Goal: Information Seeking & Learning: Learn about a topic

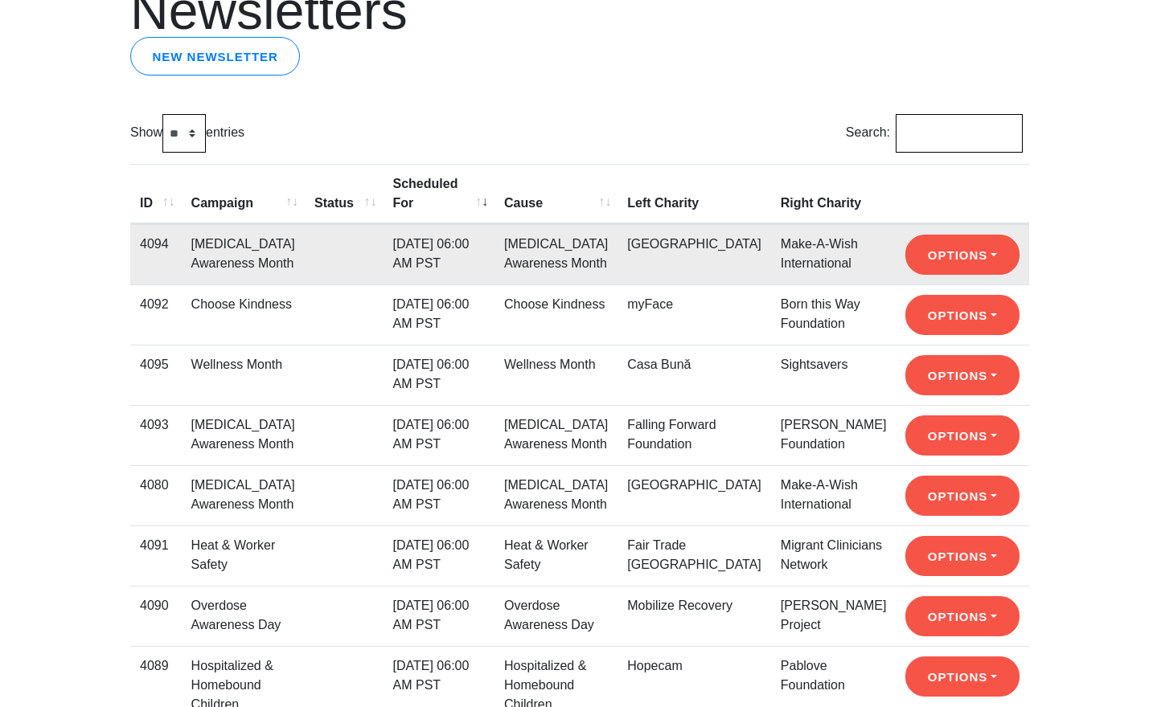
scroll to position [129, 0]
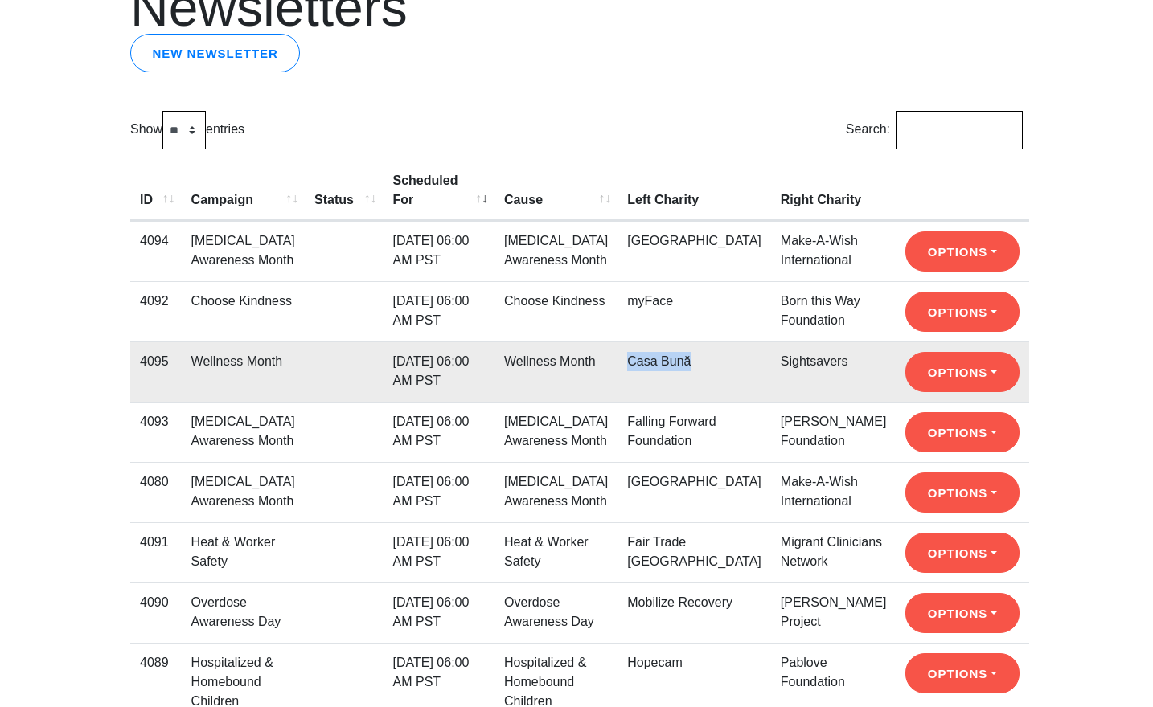
drag, startPoint x: 724, startPoint y: 382, endPoint x: 660, endPoint y: 382, distance: 64.3
click at [660, 382] on td "Casa Bună" at bounding box center [694, 372] width 154 height 60
copy link "Casa Bună"
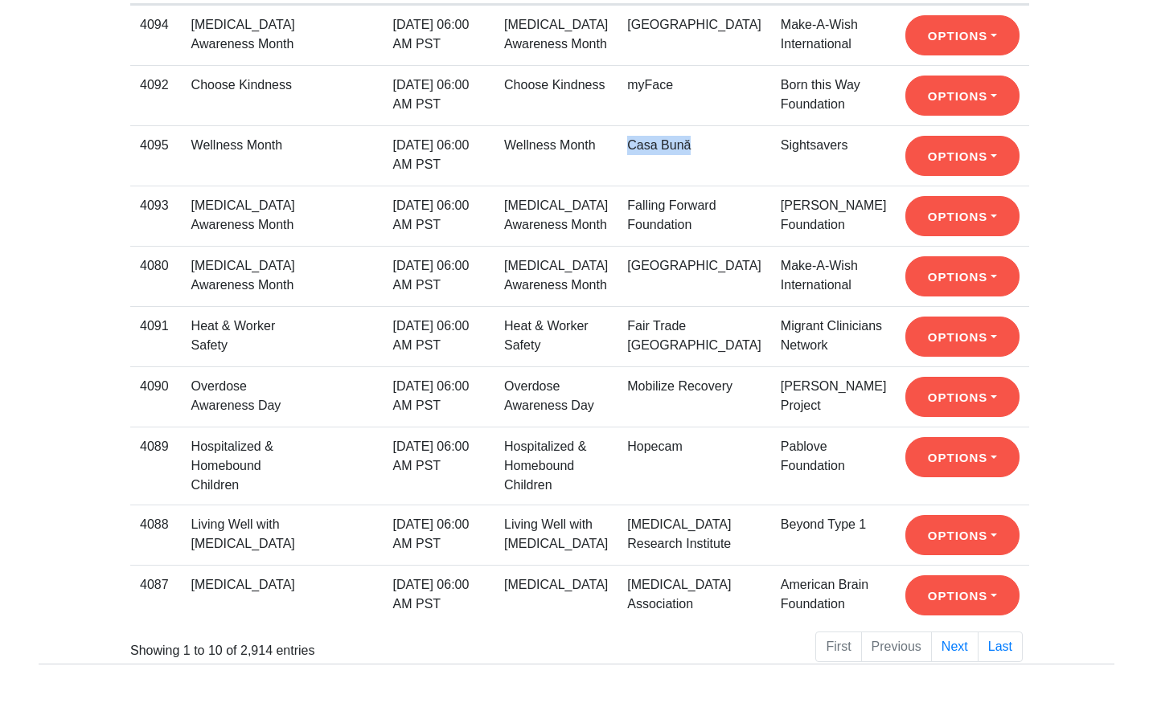
scroll to position [383, 0]
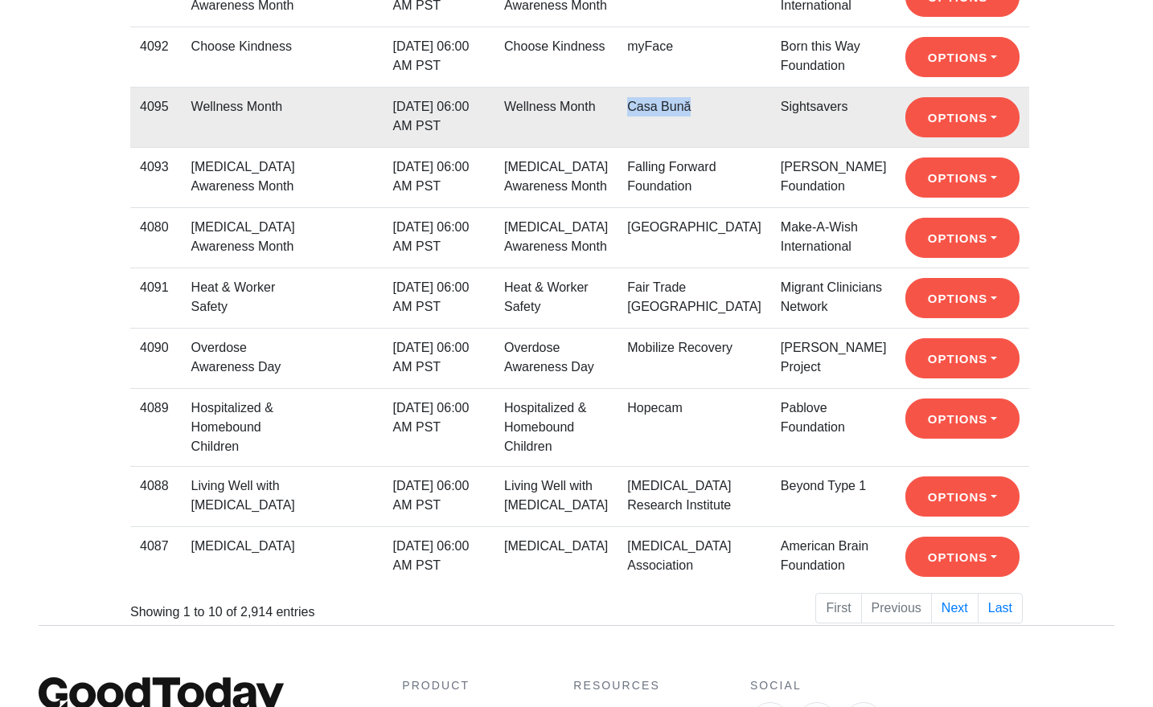
click at [697, 147] on td "Casa Bună" at bounding box center [694, 117] width 154 height 60
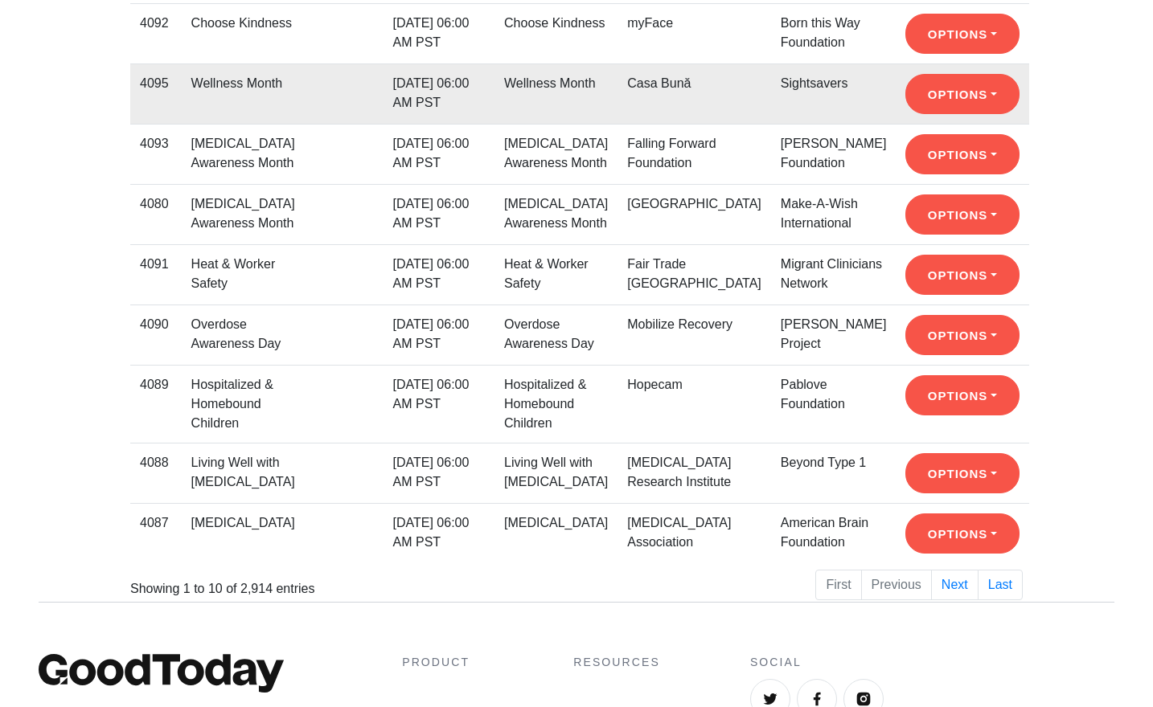
scroll to position [408, 0]
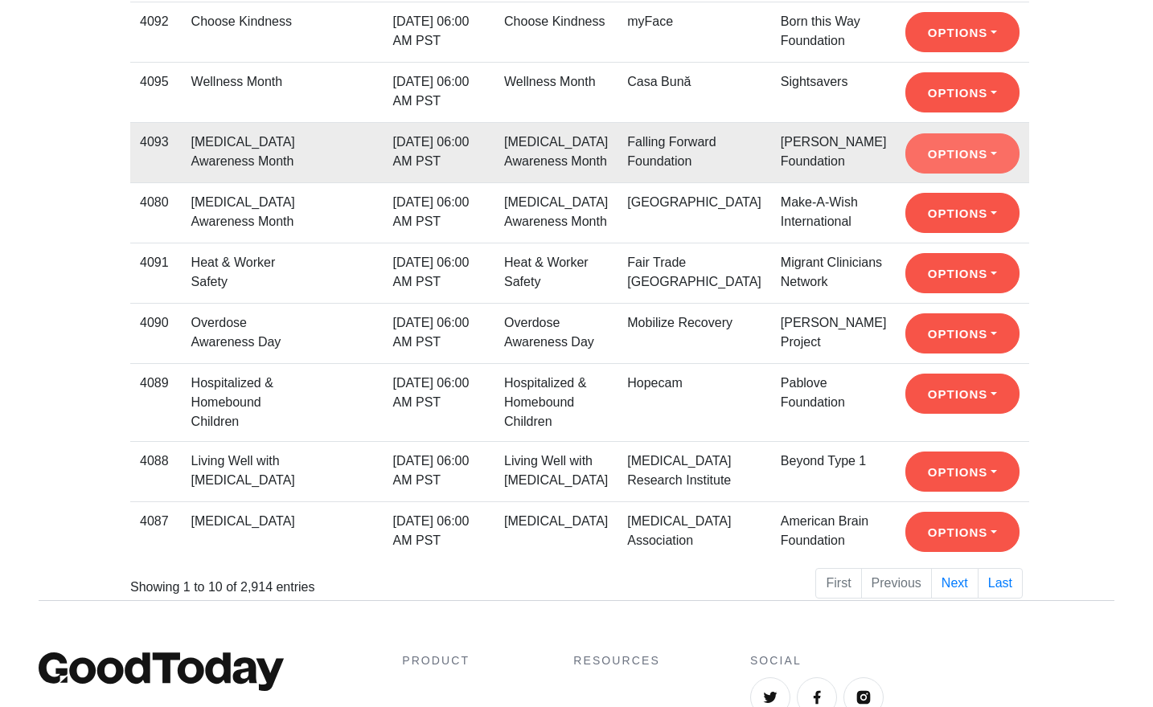
click at [948, 52] on button "Options" at bounding box center [961, 32] width 113 height 40
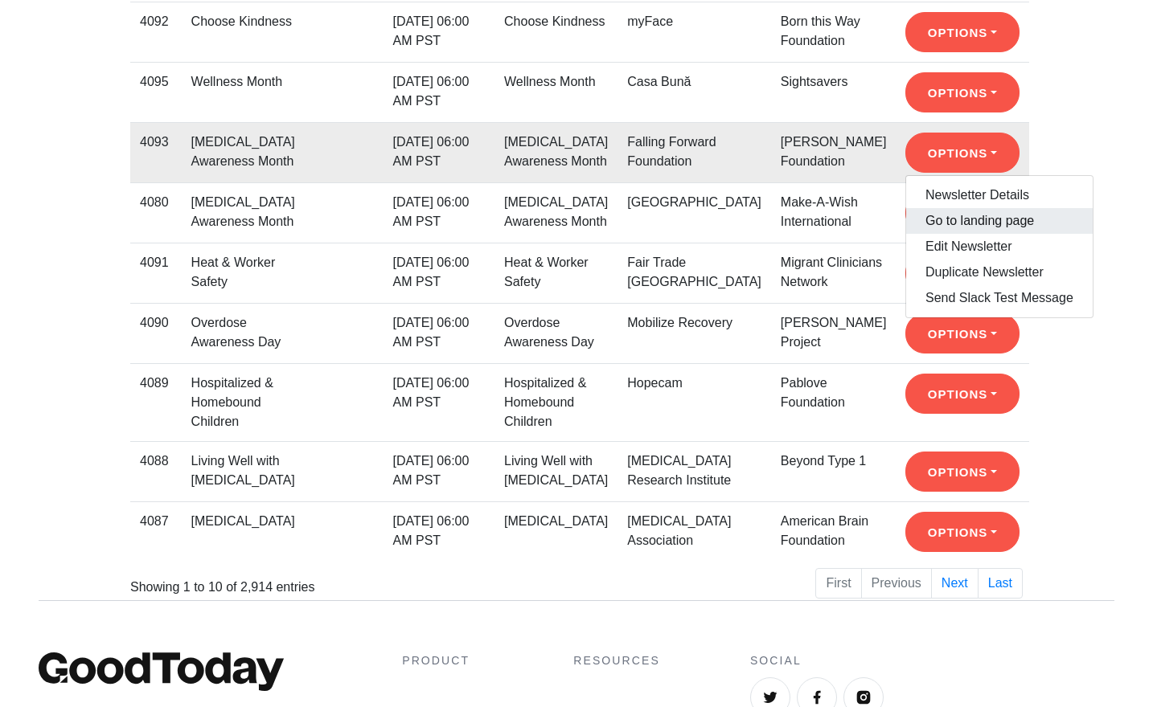
click at [950, 234] on link "Go to landing page" at bounding box center [999, 221] width 186 height 26
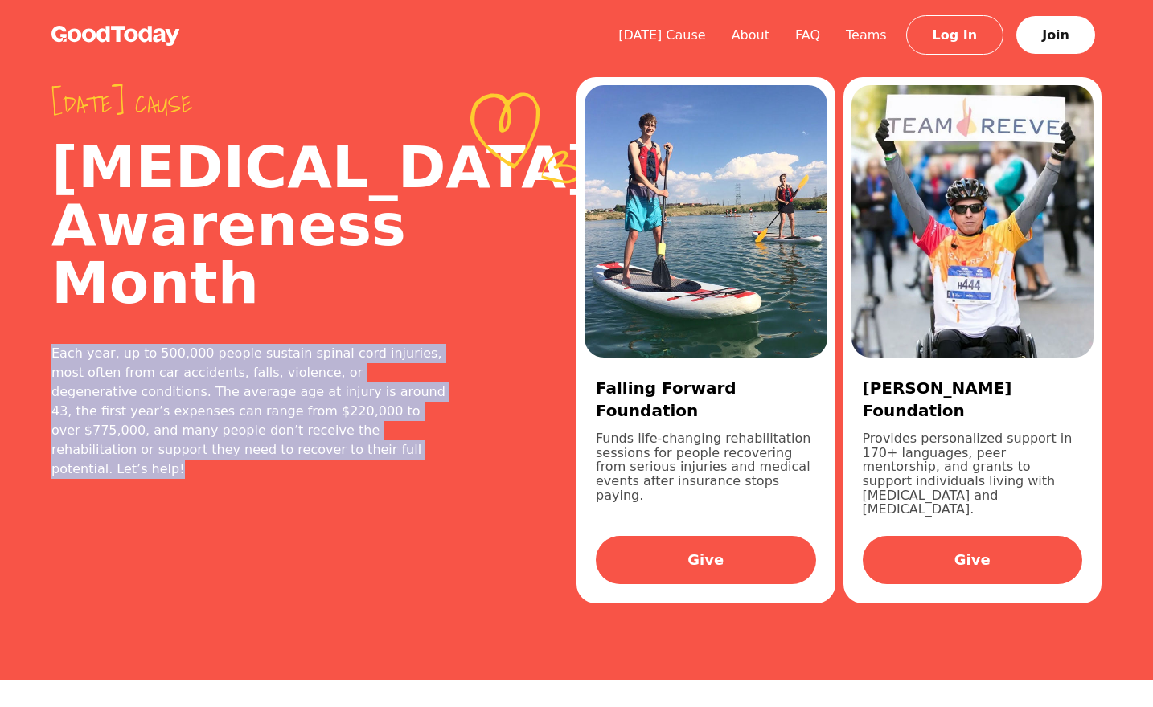
drag, startPoint x: 232, startPoint y: 515, endPoint x: 66, endPoint y: 392, distance: 206.9
click at [66, 392] on div "[DATE] cause [MEDICAL_DATA] Awareness Month Each year, up to 500,000 people sus…" at bounding box center [313, 340] width 525 height 578
copy div "Each year, up to 500,000 people sustain spinal cord injuries, most often from c…"
click at [173, 465] on div "Each year, up to 500,000 people sustain spinal cord injuries, most often from c…" at bounding box center [249, 411] width 396 height 135
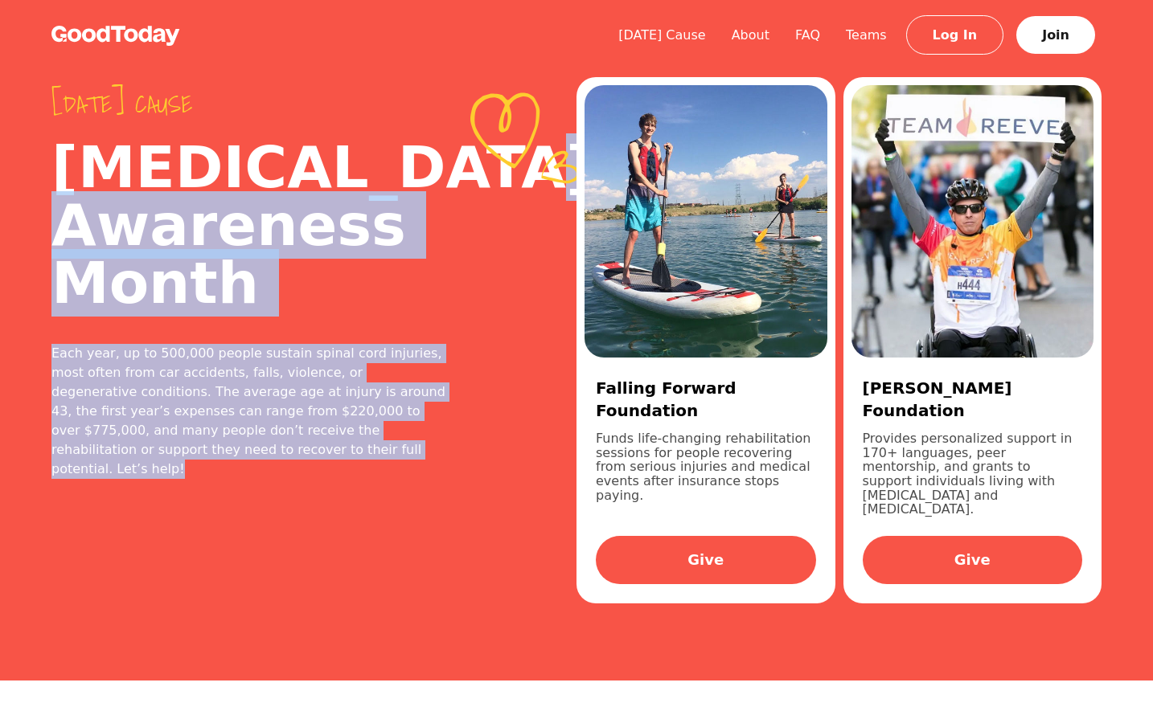
drag, startPoint x: 237, startPoint y: 520, endPoint x: 57, endPoint y: 189, distance: 376.9
click at [57, 189] on div "[DATE] cause [MEDICAL_DATA] Awareness Month Each year, up to 500,000 people sus…" at bounding box center [313, 340] width 525 height 578
copy div "[MEDICAL_DATA] Awareness Month Each year, up to 500,000 people sustain spinal c…"
click at [252, 413] on div "Each year, up to 500,000 people sustain spinal cord injuries, most often from c…" at bounding box center [249, 411] width 396 height 135
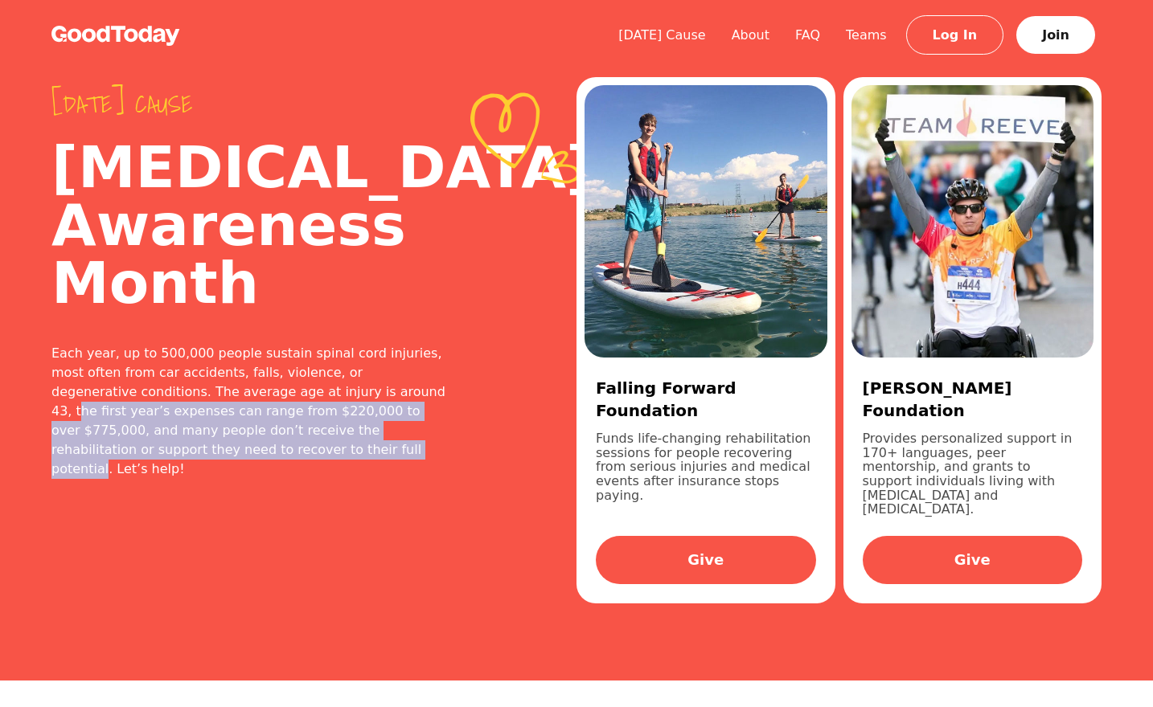
drag, startPoint x: 124, startPoint y: 510, endPoint x: 283, endPoint y: 451, distance: 169.6
click at [283, 451] on div "Each year, up to 500,000 people sustain spinal cord injuries, most often from c…" at bounding box center [249, 411] width 396 height 135
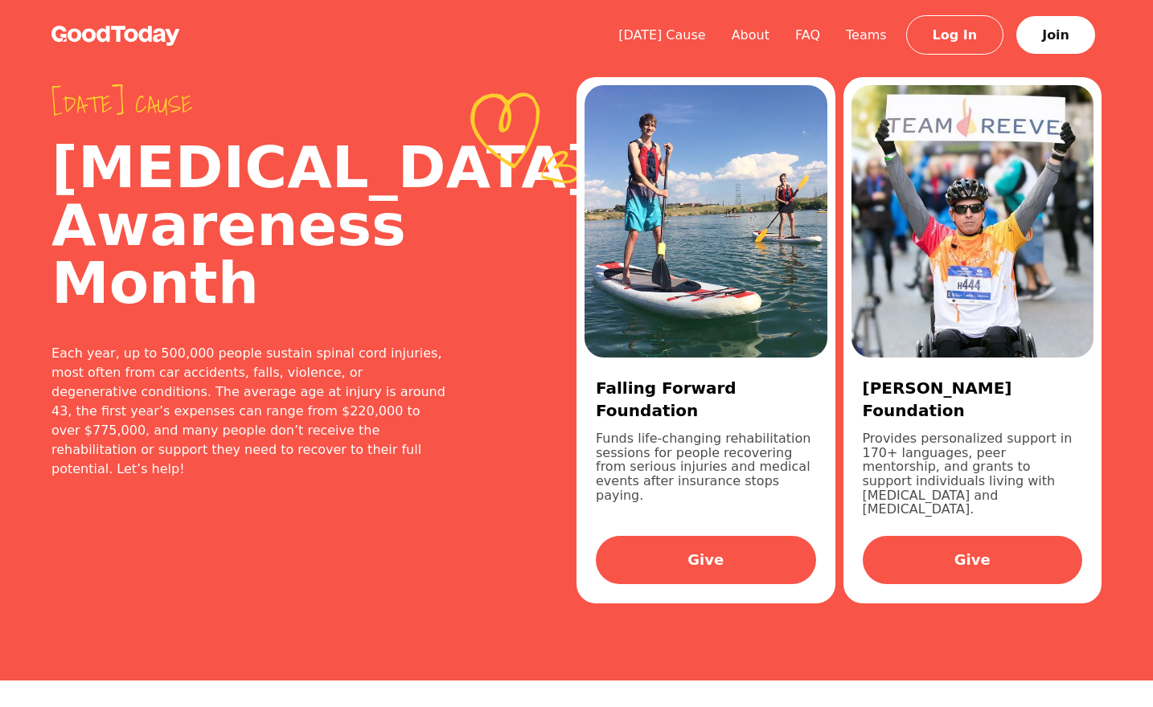
click at [152, 479] on div "Each year, up to 500,000 people sustain spinal cord injuries, most often from c…" at bounding box center [249, 411] width 396 height 135
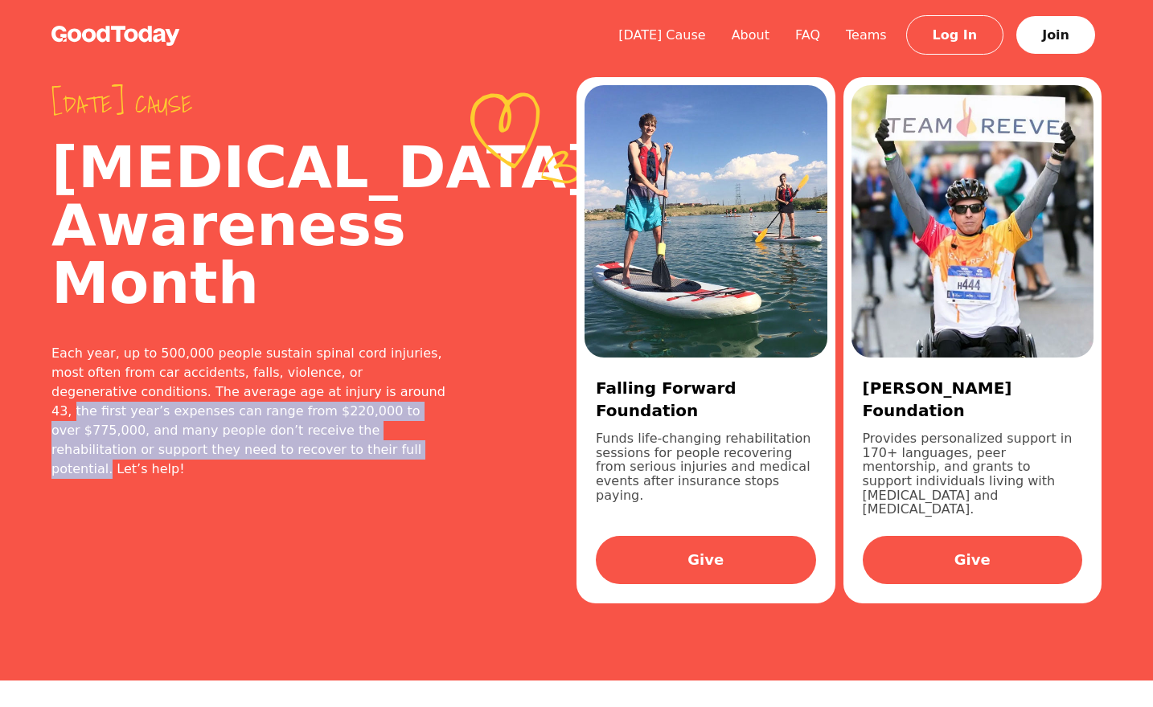
drag, startPoint x: 128, startPoint y: 507, endPoint x: 281, endPoint y: 456, distance: 161.9
click at [281, 456] on div "Each year, up to 500,000 people sustain spinal cord injuries, most often from c…" at bounding box center [249, 411] width 396 height 135
copy div "the first year’s expenses can range from $220,000 to over $775,000, and many pe…"
click at [344, 477] on div "Each year, up to 500,000 people sustain spinal cord injuries, most often from c…" at bounding box center [249, 411] width 396 height 135
